Goal: Find specific page/section: Find specific page/section

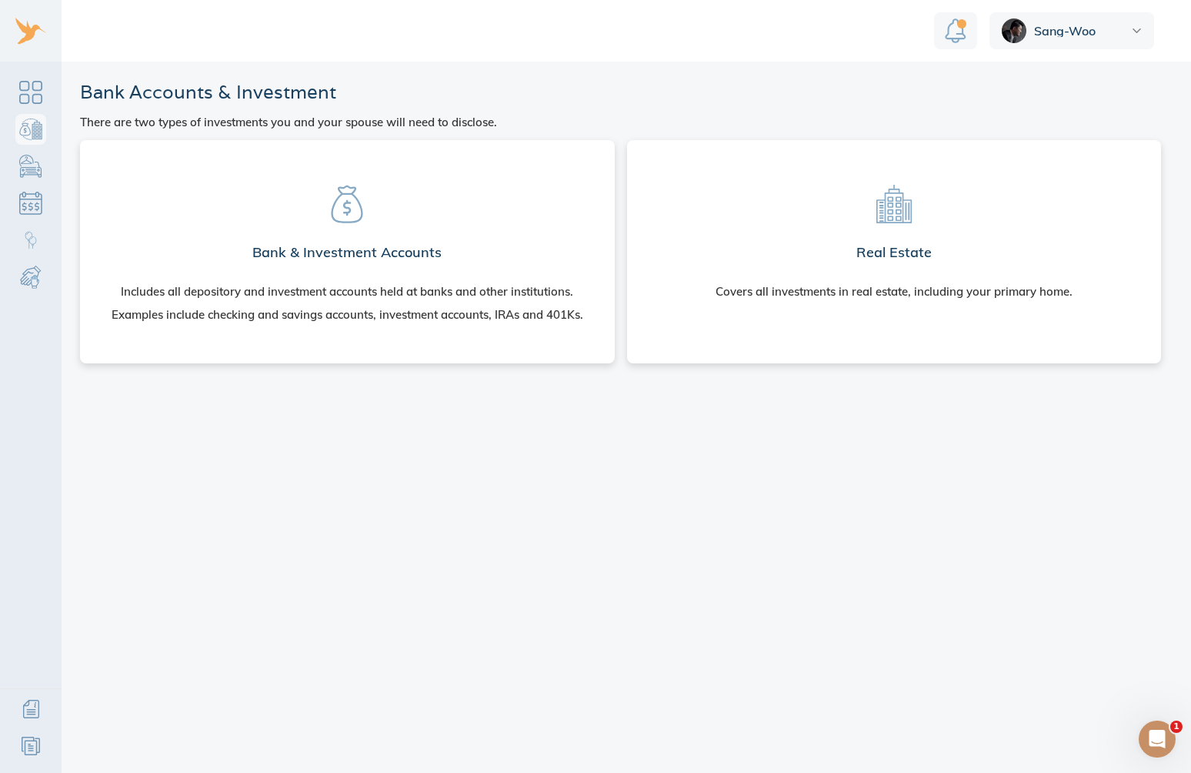
click at [385, 262] on h2 "Bank & Investment Accounts" at bounding box center [346, 252] width 189 height 31
click at [358, 229] on section "Bank & Investment Accounts Includes all depository and investment accounts held…" at bounding box center [347, 248] width 510 height 192
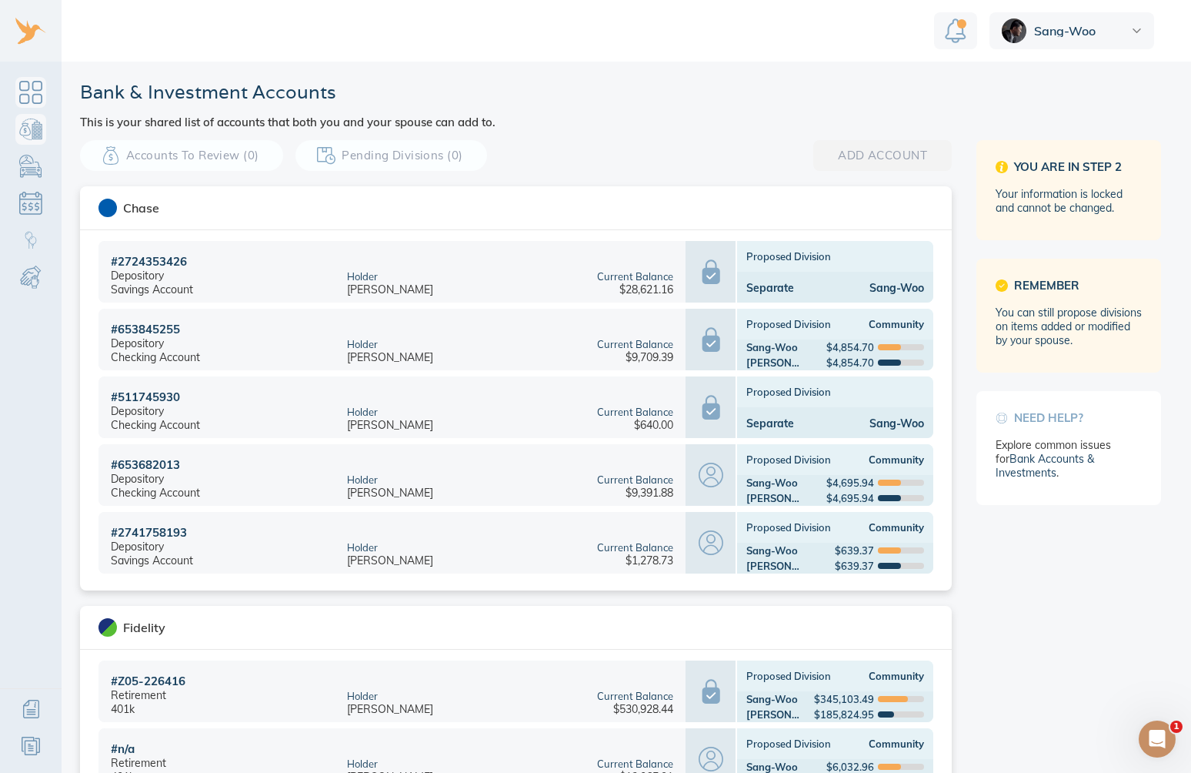
click at [39, 92] on link "Dashboard" at bounding box center [30, 92] width 31 height 31
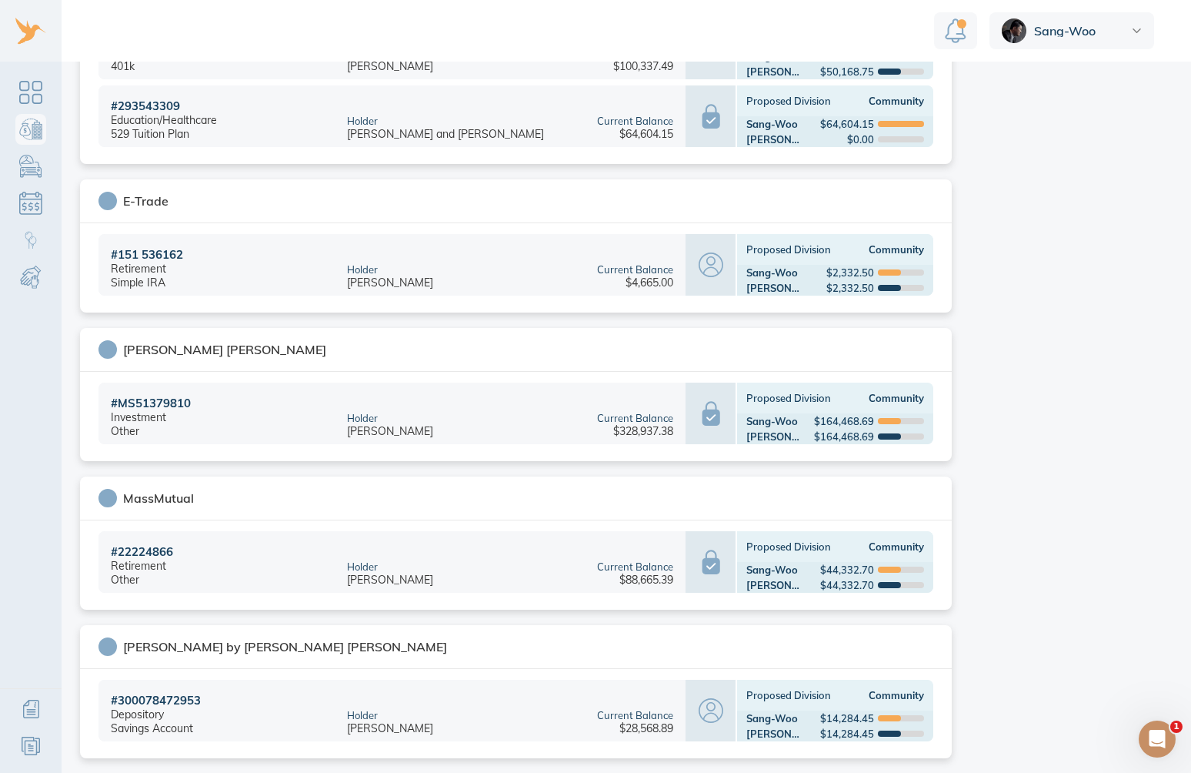
scroll to position [875, 0]
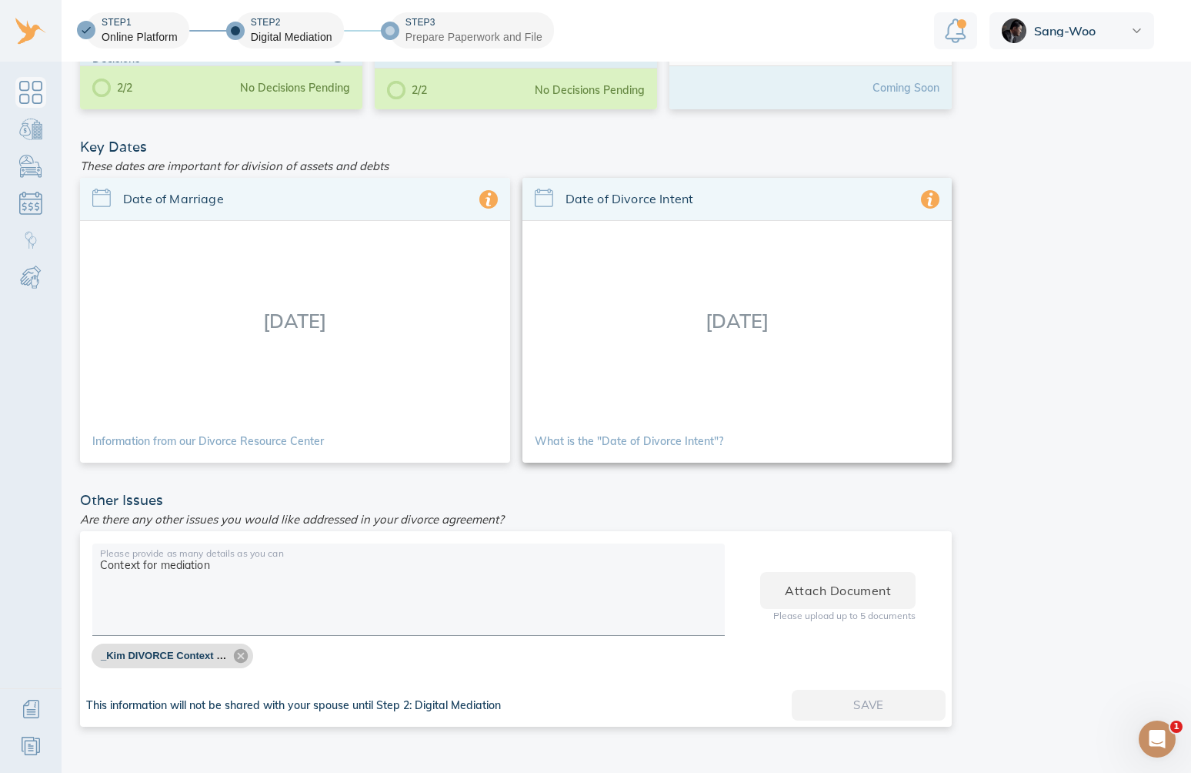
drag, startPoint x: 790, startPoint y: 313, endPoint x: 674, endPoint y: 312, distance: 115.4
click at [674, 312] on div "09/02/2023" at bounding box center [738, 320] width 430 height 199
copy div "09/02/2023"
drag, startPoint x: 344, startPoint y: 316, endPoint x: 238, endPoint y: 319, distance: 106.3
click at [238, 319] on div "09/08/2012" at bounding box center [295, 320] width 430 height 199
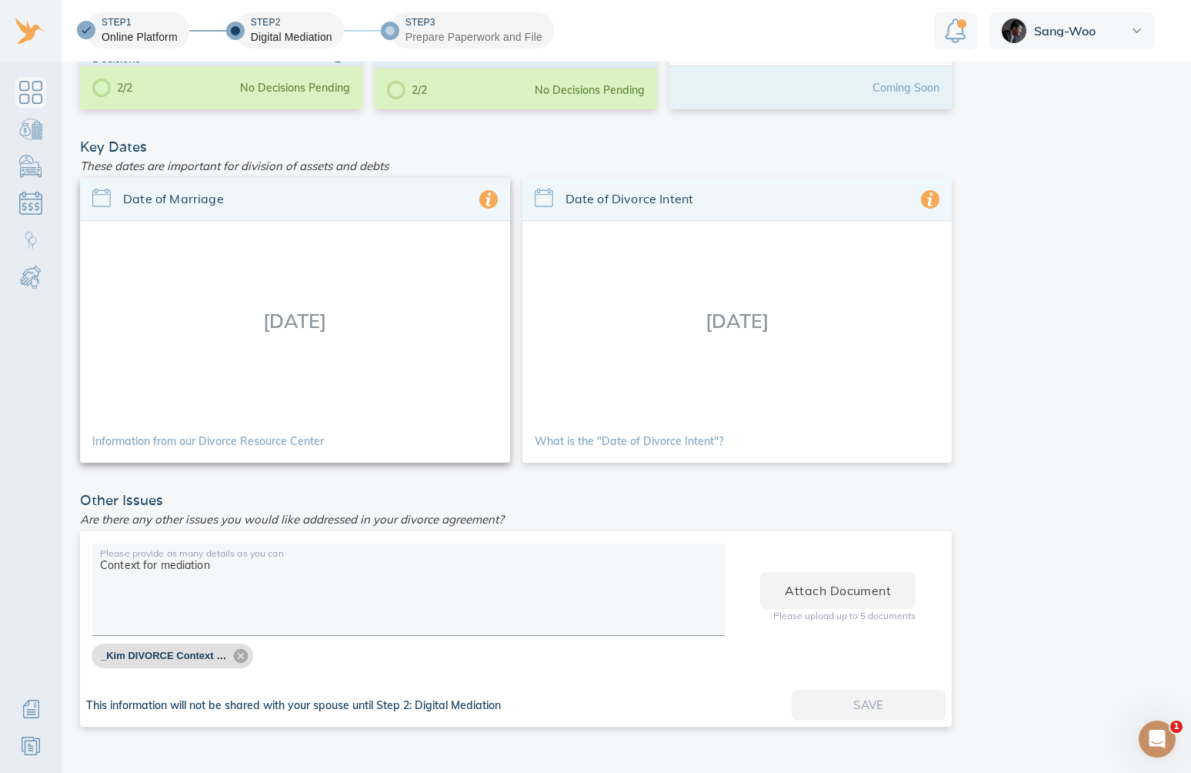
copy div "09/08/2012"
